Goal: Task Accomplishment & Management: Complete application form

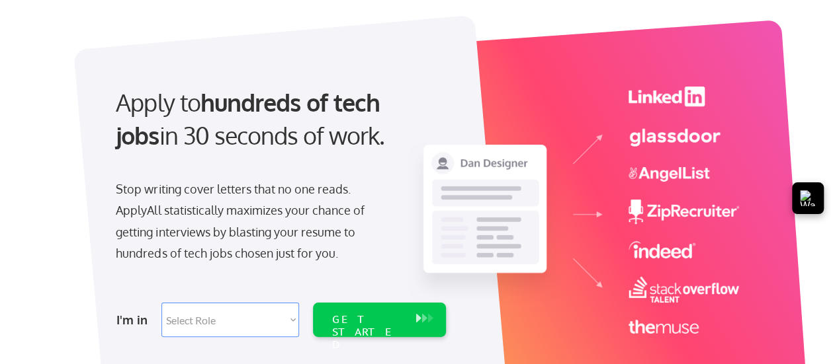
scroll to position [132, 0]
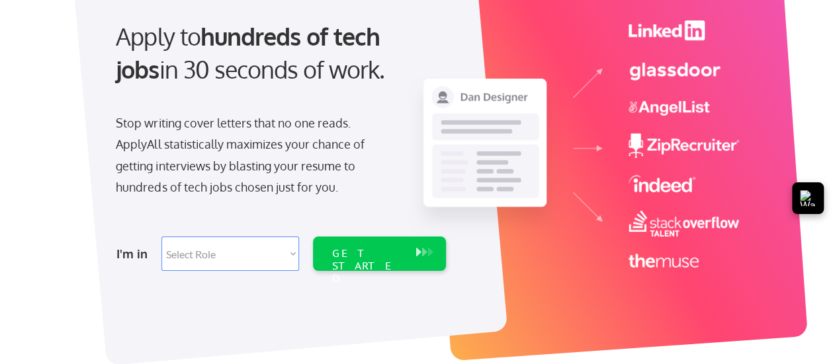
click at [278, 263] on select "Select Role Software Engineering Product Management Customer Success Sales UI/U…" at bounding box center [230, 254] width 138 height 34
select select ""marketing___comms""
click at [161, 237] on select "Select Role Software Engineering Product Management Customer Success Sales UI/U…" at bounding box center [230, 254] width 138 height 34
select select ""marketing___comms""
click at [382, 261] on div "GET STARTED" at bounding box center [367, 254] width 84 height 34
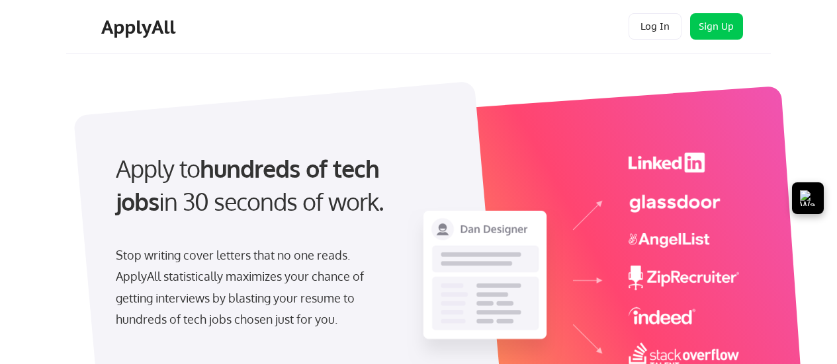
select select ""marketing___comms""
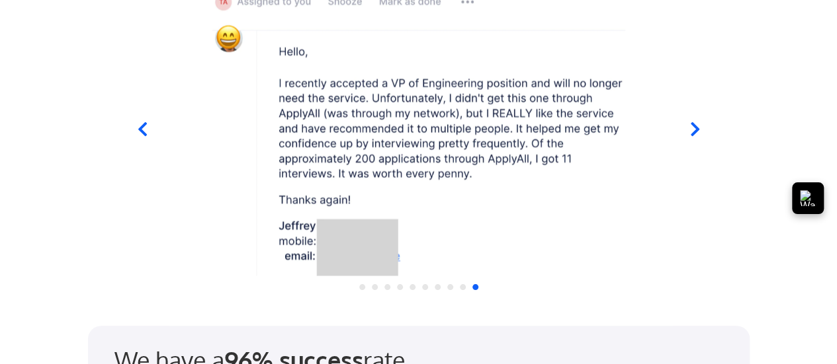
scroll to position [1389, 0]
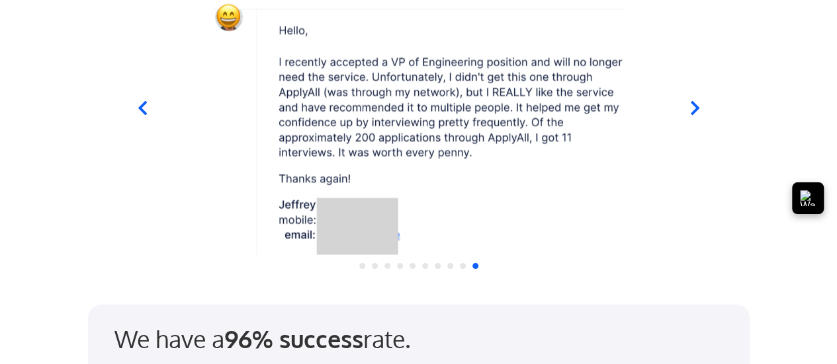
click at [696, 108] on icon at bounding box center [694, 109] width 9 height 14
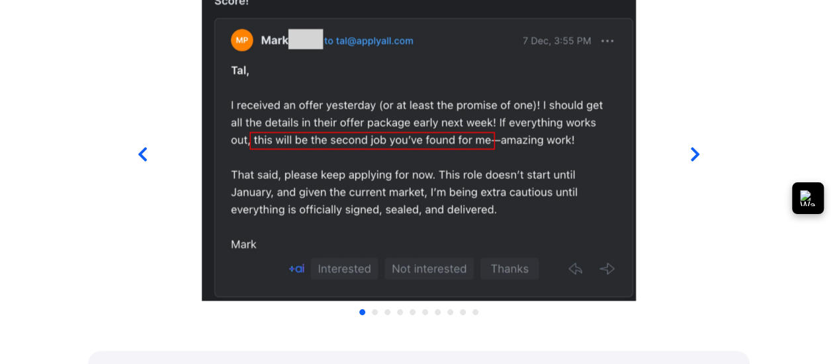
scroll to position [1257, 0]
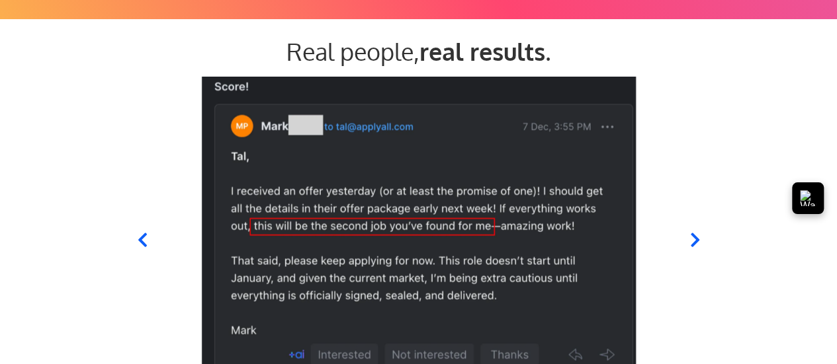
click at [689, 237] on icon at bounding box center [694, 240] width 17 height 17
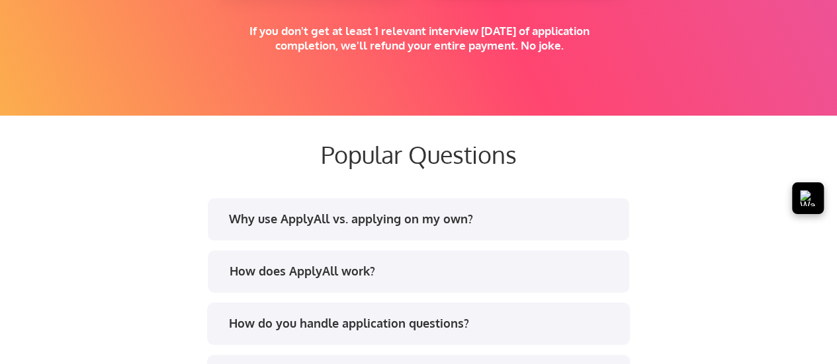
scroll to position [2447, 0]
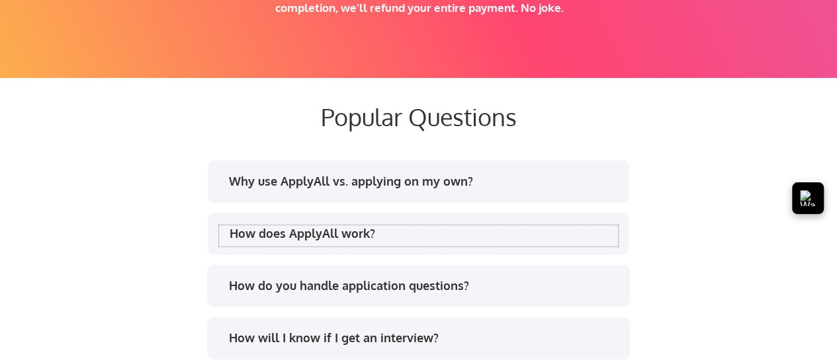
click at [405, 233] on div "How does ApplyAll work?" at bounding box center [423, 234] width 388 height 17
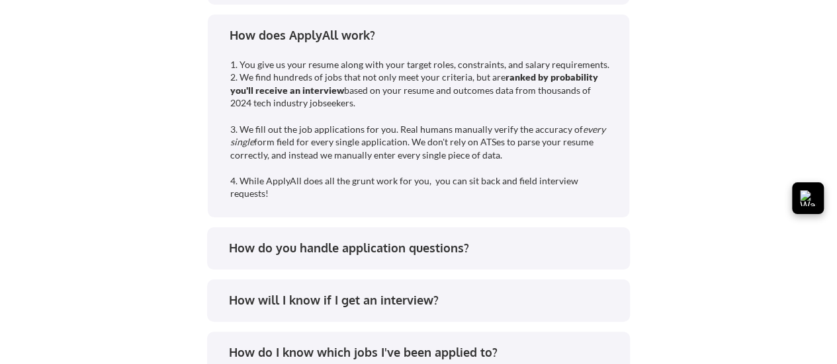
scroll to position [2712, 0]
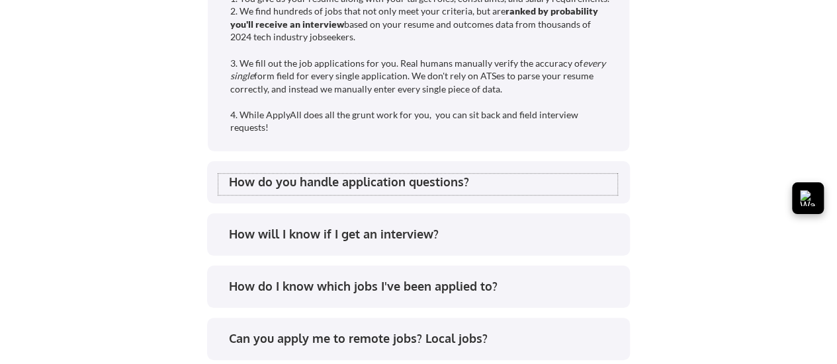
click at [456, 183] on div "How do you handle application questions?" at bounding box center [423, 182] width 388 height 17
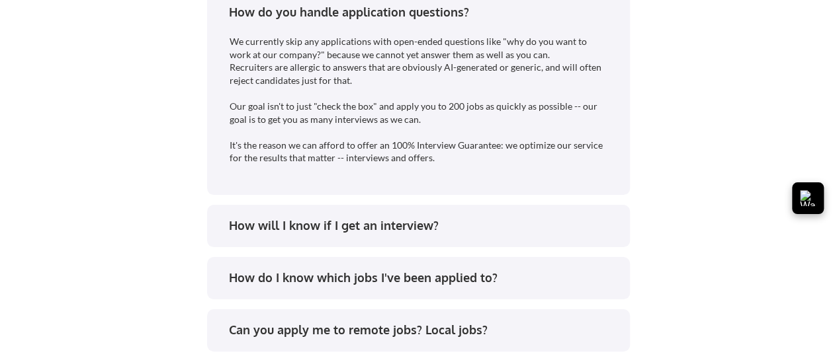
scroll to position [2910, 0]
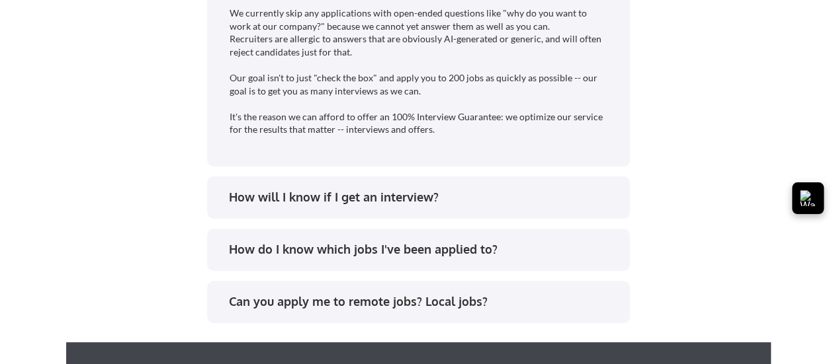
click at [373, 199] on div "How will I know if I get an interview?" at bounding box center [423, 197] width 388 height 17
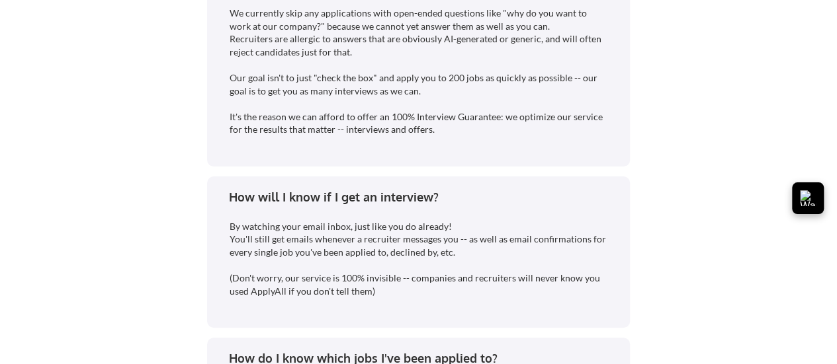
select select ""PLACEHOLDER_1427118222253""
